Goal: Task Accomplishment & Management: Use online tool/utility

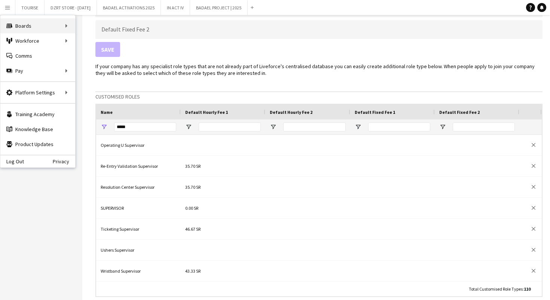
scroll to position [63, 0]
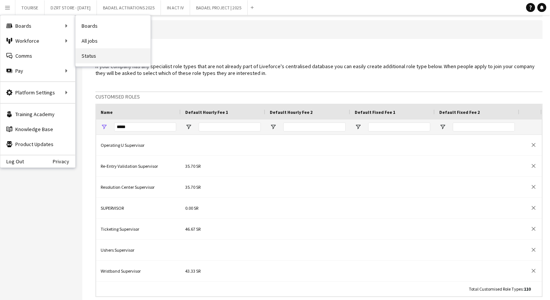
click at [97, 57] on link "Status" at bounding box center [113, 55] width 75 height 15
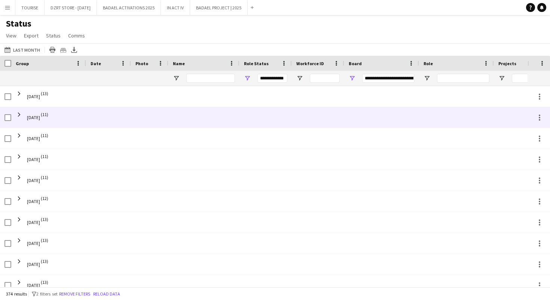
scroll to position [0, 19]
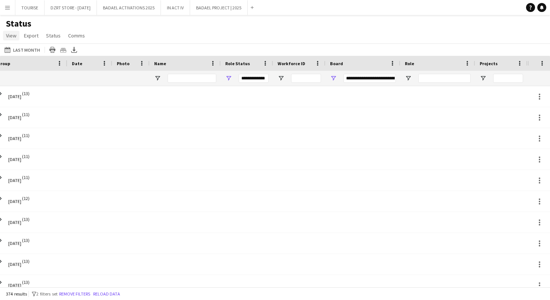
click at [10, 36] on span "View" at bounding box center [11, 35] width 10 height 7
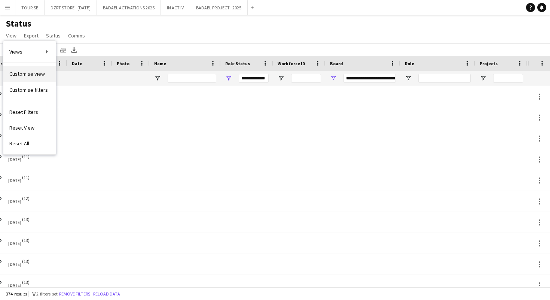
click at [45, 71] on link "Customise view" at bounding box center [29, 74] width 52 height 16
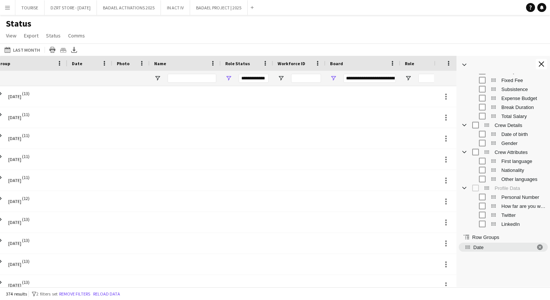
scroll to position [267, 0]
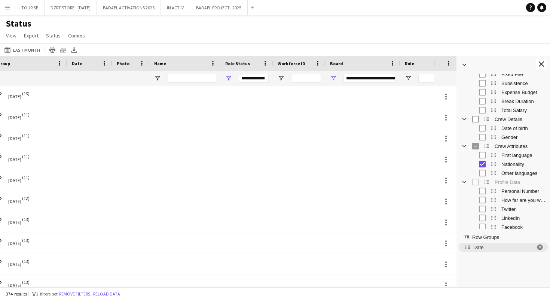
click at [405, 35] on div "Status View Views Default view DZRT Export 1 New view Update view Delete view E…" at bounding box center [275, 30] width 550 height 25
click at [541, 64] on app-icon "Close tool panel" at bounding box center [541, 63] width 5 height 5
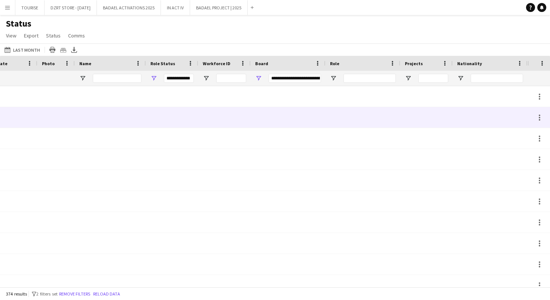
scroll to position [0, 0]
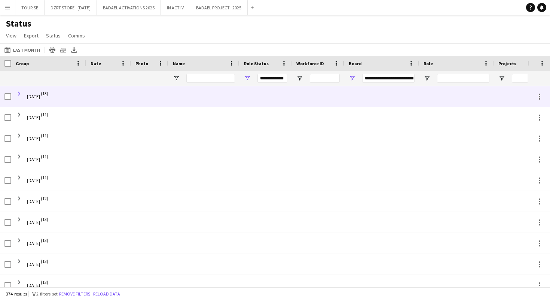
click at [19, 94] on span at bounding box center [19, 93] width 7 height 7
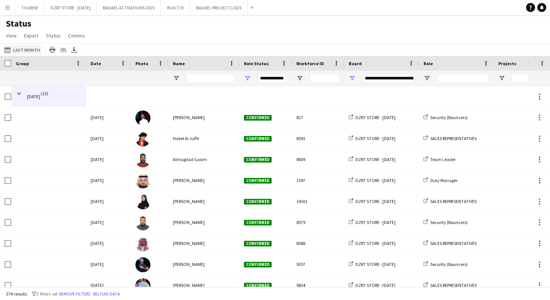
click at [25, 49] on button "Last Month Last Month" at bounding box center [22, 49] width 39 height 9
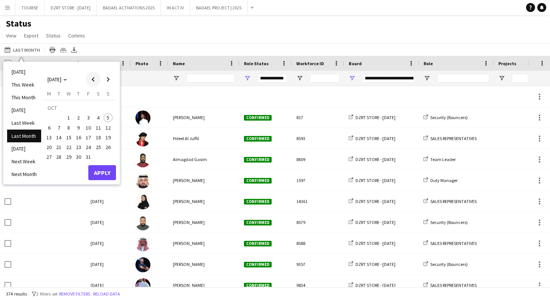
click at [94, 78] on span "Previous month" at bounding box center [93, 79] width 15 height 15
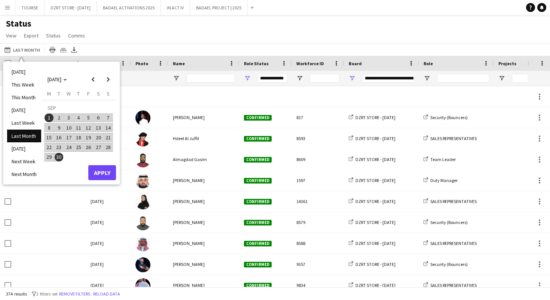
click at [48, 117] on span "1" at bounding box center [49, 117] width 9 height 9
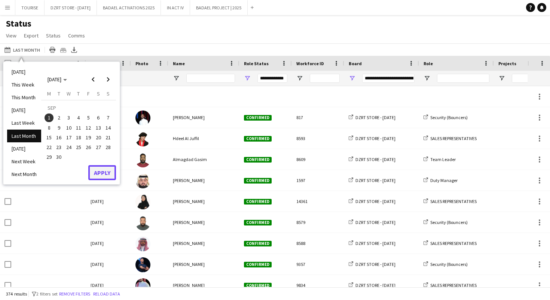
click at [100, 171] on button "Apply" at bounding box center [102, 172] width 28 height 15
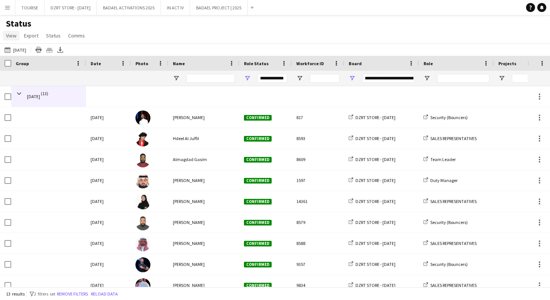
click at [11, 36] on span "View" at bounding box center [11, 35] width 10 height 7
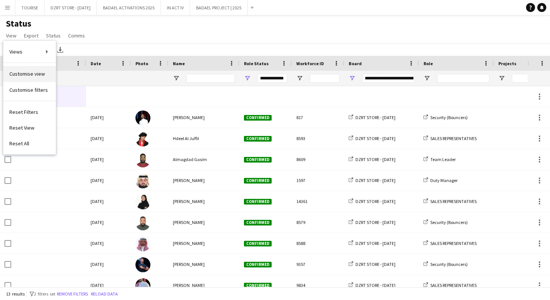
click at [23, 74] on span "Customise view" at bounding box center [27, 73] width 36 height 7
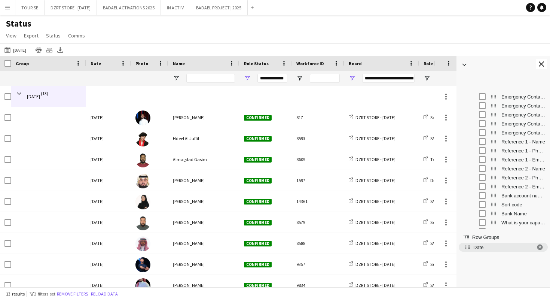
scroll to position [442, 0]
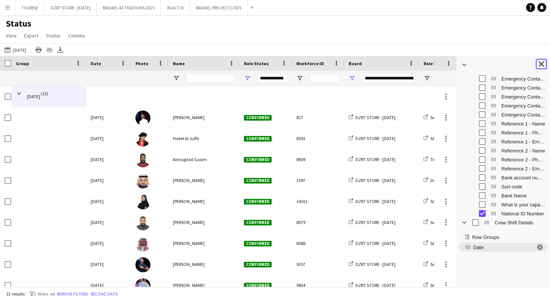
click at [543, 64] on app-icon "Close tool panel" at bounding box center [541, 63] width 5 height 5
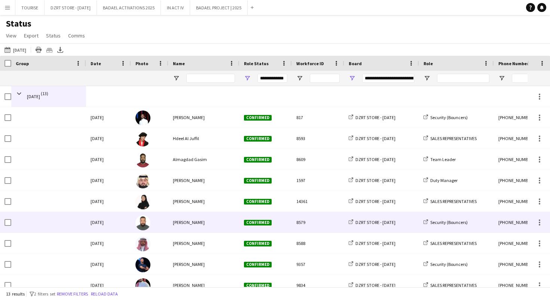
scroll to position [0, 147]
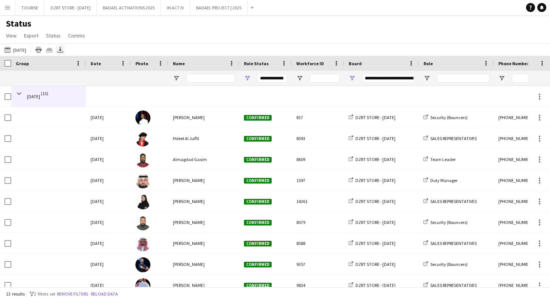
click at [62, 48] on icon at bounding box center [60, 49] width 3 height 4
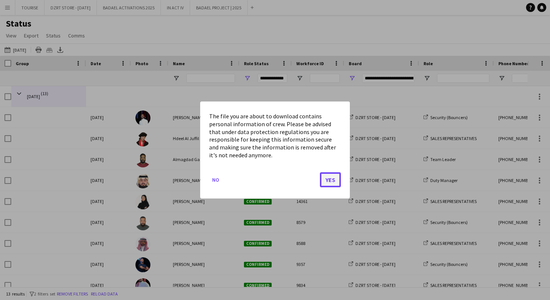
click at [332, 179] on button "Yes" at bounding box center [330, 179] width 21 height 15
